Goal: Transaction & Acquisition: Purchase product/service

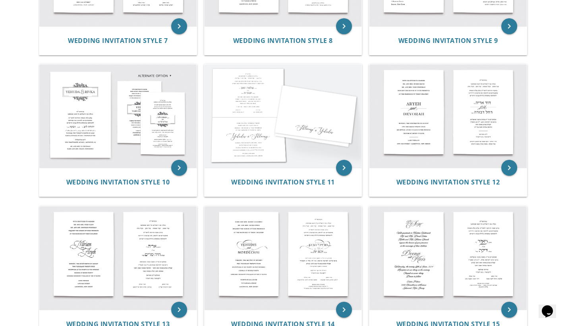
scroll to position [542, 0]
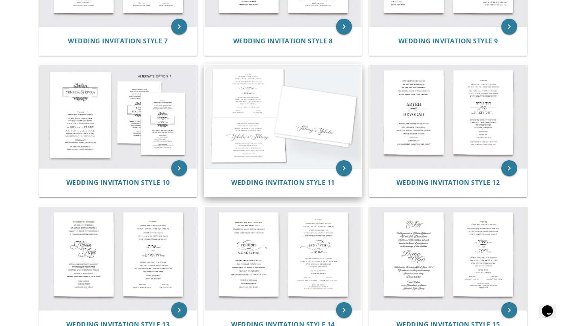
click at [267, 153] on img at bounding box center [283, 116] width 157 height 103
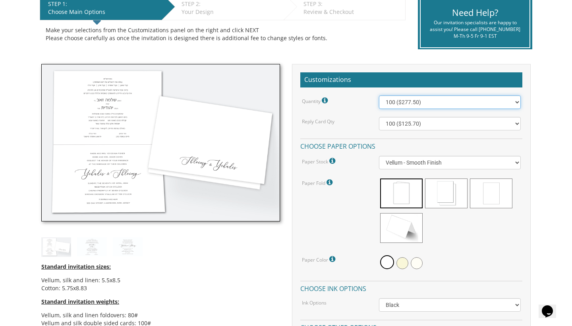
scroll to position [176, 0]
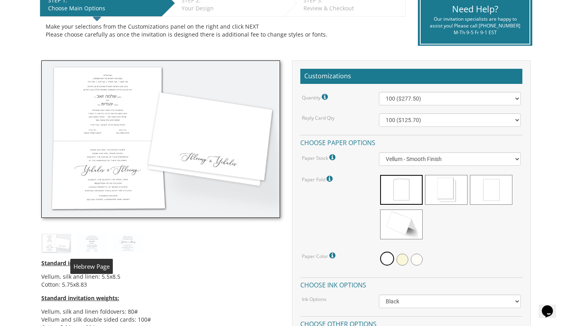
click at [84, 242] on img at bounding box center [92, 243] width 30 height 19
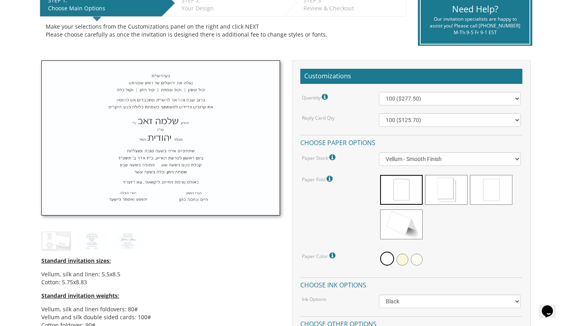
click at [58, 242] on img at bounding box center [56, 240] width 30 height 19
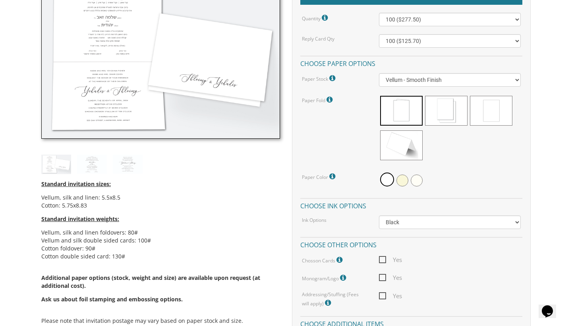
scroll to position [256, 0]
click at [403, 178] on span at bounding box center [403, 180] width 12 height 12
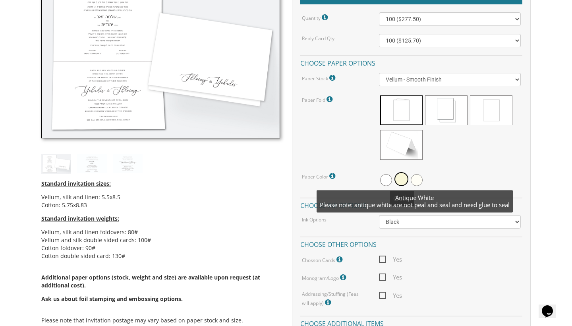
click at [415, 179] on span at bounding box center [417, 180] width 12 height 12
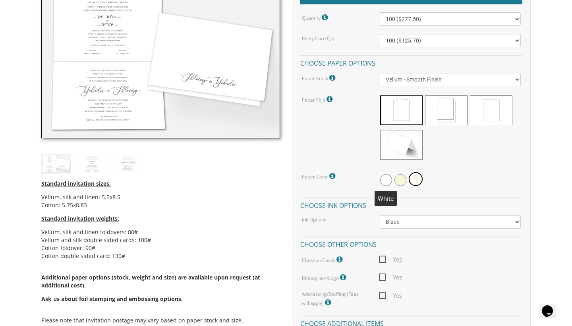
click at [383, 182] on span at bounding box center [386, 180] width 12 height 12
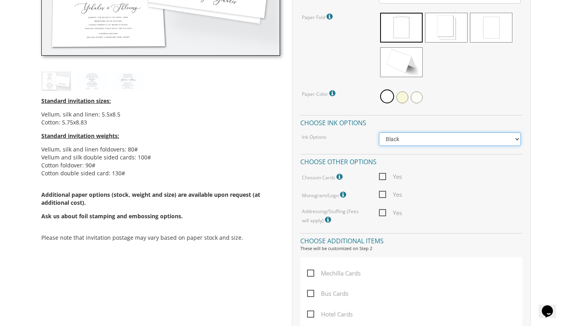
scroll to position [339, 0]
click at [384, 189] on span "Yes" at bounding box center [390, 194] width 23 height 10
click at [384, 191] on input "Yes" at bounding box center [381, 193] width 5 height 5
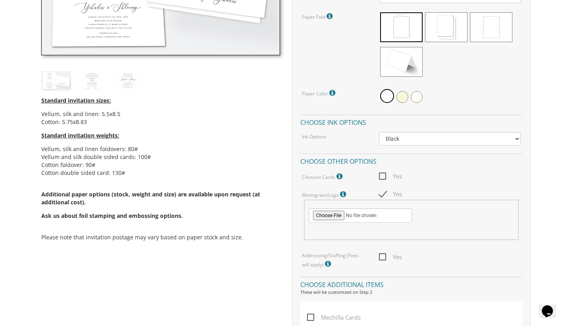
click at [384, 190] on span "Yes" at bounding box center [390, 194] width 23 height 10
click at [384, 191] on input "Yes" at bounding box center [381, 193] width 5 height 5
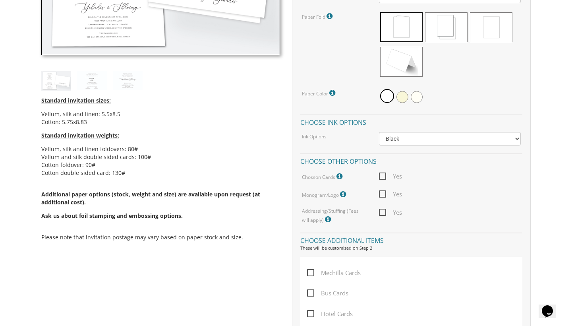
click at [343, 191] on icon at bounding box center [344, 194] width 8 height 7
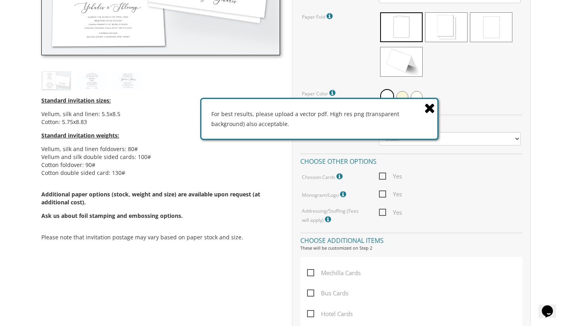
click at [428, 107] on icon at bounding box center [430, 108] width 11 height 14
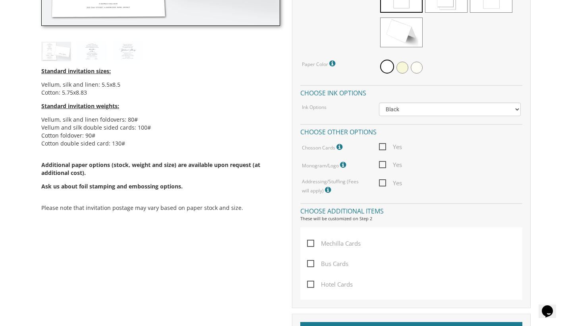
scroll to position [374, 0]
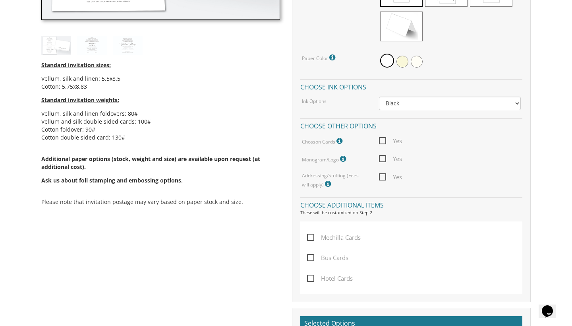
click at [383, 162] on div "Quantity Please note: Quantities may be modified after order completion. For we…" at bounding box center [412, 41] width 222 height 295
click at [383, 159] on span "Yes" at bounding box center [390, 159] width 23 height 10
click at [383, 159] on input "Yes" at bounding box center [381, 157] width 5 height 5
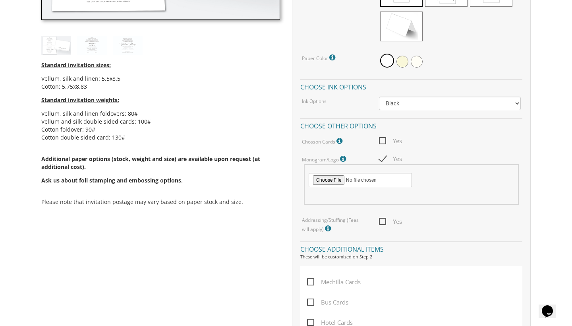
click at [383, 159] on span "Yes" at bounding box center [390, 159] width 23 height 10
click at [383, 159] on input "Yes" at bounding box center [381, 157] width 5 height 5
checkbox input "false"
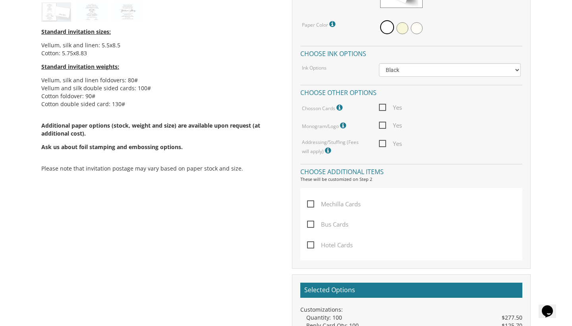
scroll to position [419, 0]
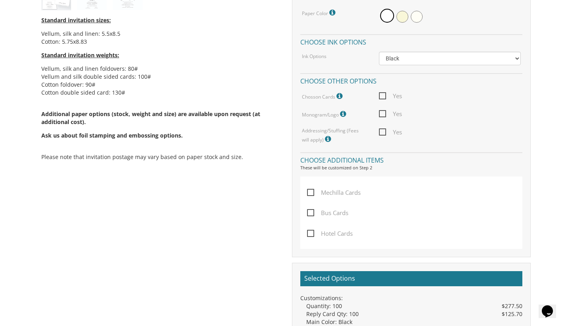
click at [382, 132] on span "Yes" at bounding box center [390, 132] width 23 height 10
click at [382, 132] on input "Yes" at bounding box center [381, 131] width 5 height 5
checkbox input "true"
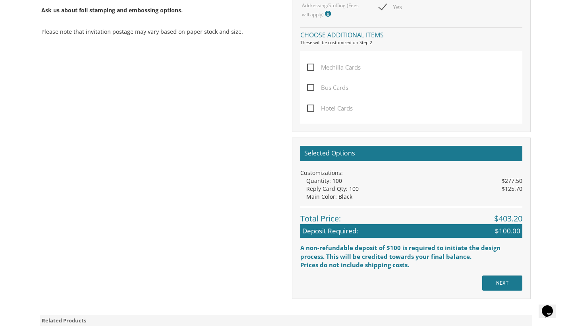
scroll to position [546, 0]
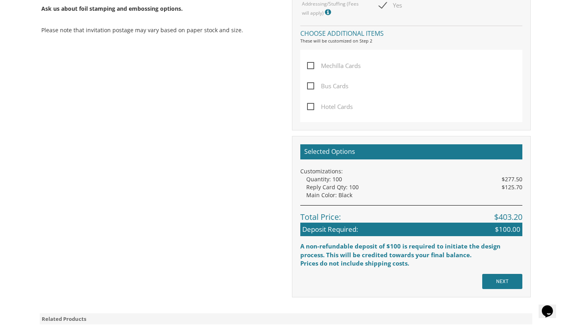
click at [488, 274] on input "NEXT" at bounding box center [503, 281] width 40 height 15
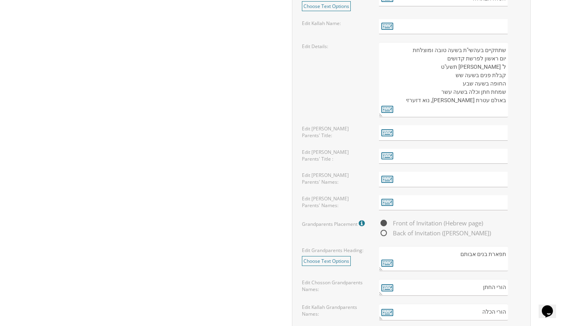
scroll to position [485, 0]
